Goal: Navigation & Orientation: Go to known website

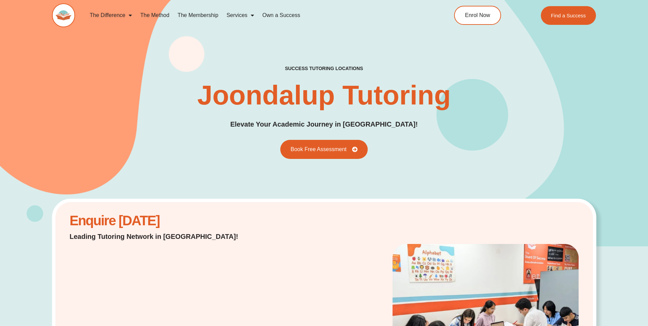
click at [67, 10] on img at bounding box center [63, 15] width 23 height 24
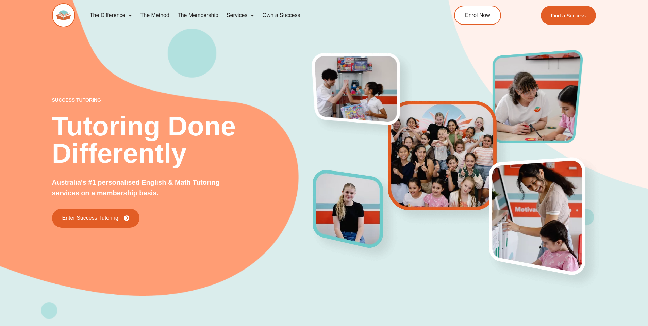
click at [64, 8] on img at bounding box center [63, 15] width 23 height 24
